Goal: Information Seeking & Learning: Learn about a topic

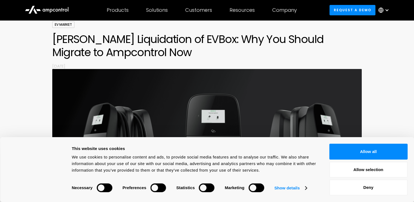
scroll to position [45, 0]
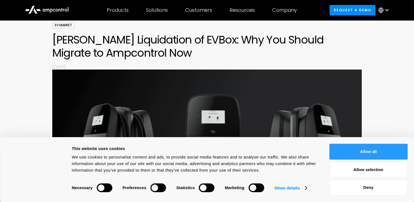
click at [355, 154] on button "Allow all" at bounding box center [368, 152] width 78 height 16
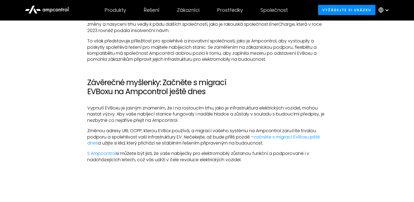
scroll to position [1055, 0]
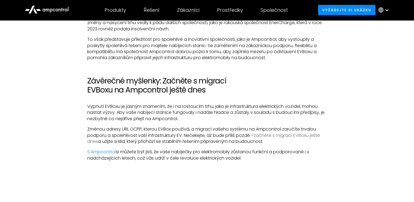
click at [299, 143] on link "začněte s migrací EVBoxu ještě dnes" at bounding box center [203, 138] width 232 height 12
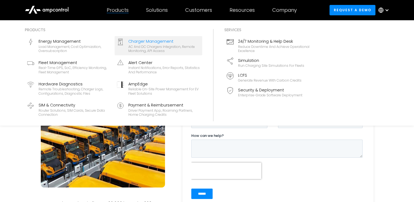
click at [156, 44] on div "Charger Management" at bounding box center [164, 41] width 72 height 6
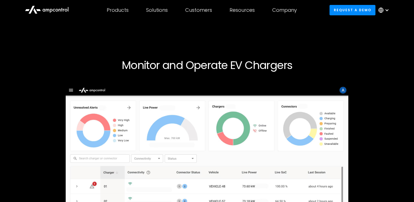
scroll to position [10, 0]
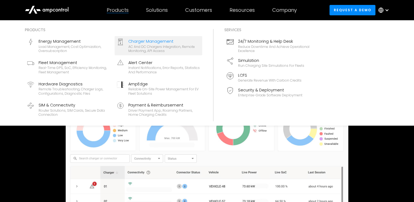
click at [118, 9] on div "Products" at bounding box center [118, 10] width 22 height 6
click at [122, 11] on div "Products" at bounding box center [118, 10] width 22 height 6
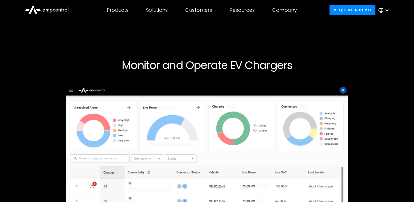
click at [122, 11] on div "Products" at bounding box center [118, 10] width 22 height 6
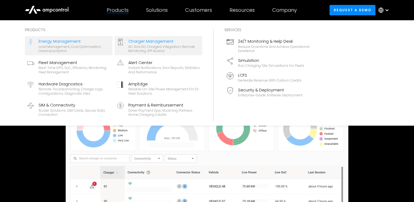
click at [69, 44] on div "Energy Management" at bounding box center [75, 41] width 72 height 6
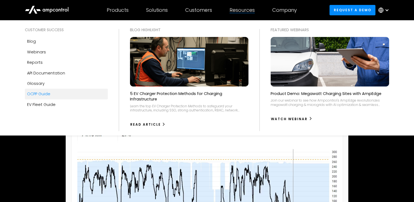
click at [33, 93] on div "OCPP Guide" at bounding box center [38, 94] width 23 height 6
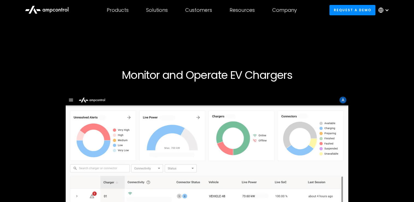
scroll to position [10, 0]
